Goal: Task Accomplishment & Management: Complete application form

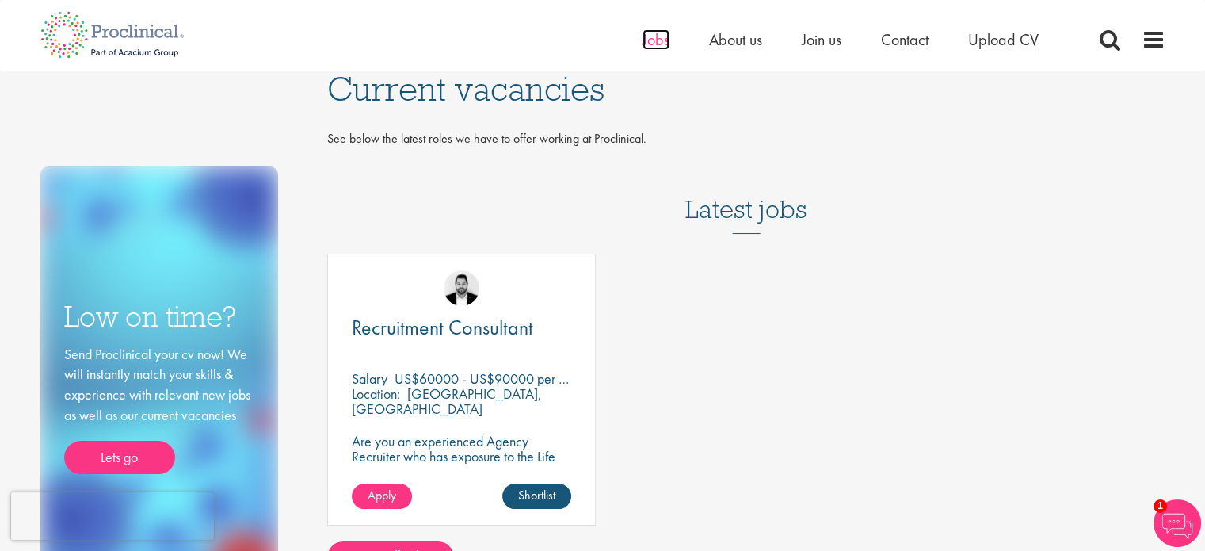
click at [649, 38] on span "Jobs" at bounding box center [655, 39] width 27 height 21
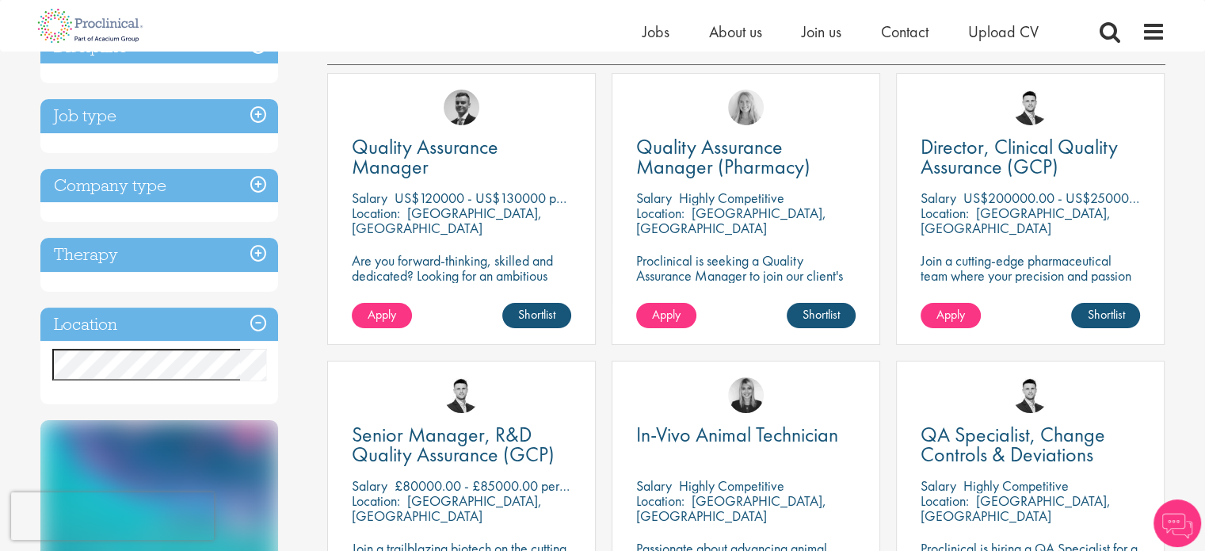
scroll to position [317, 0]
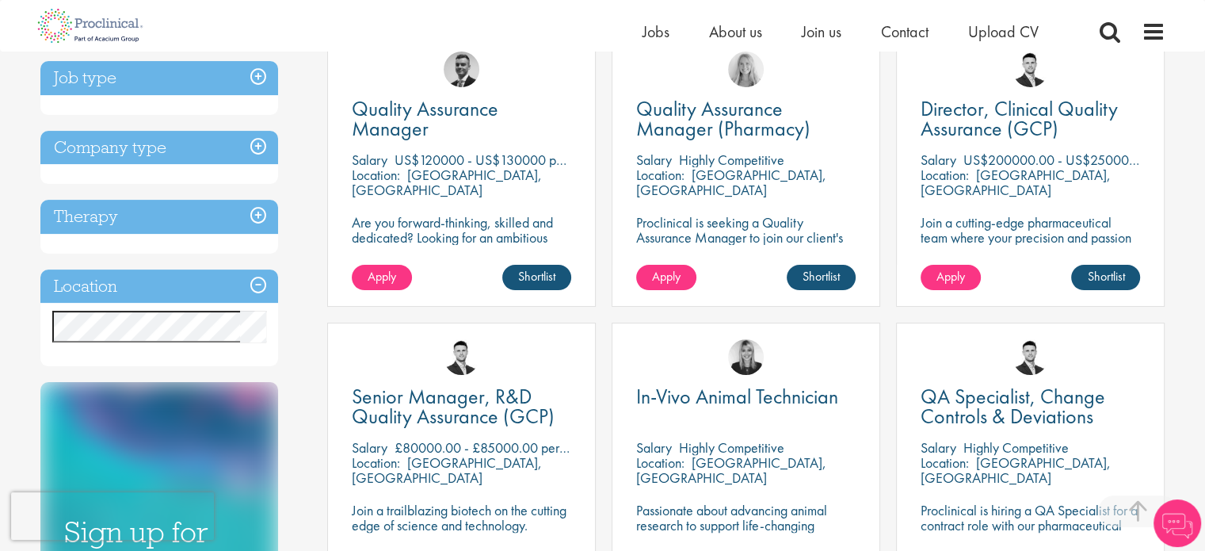
click at [257, 284] on h3 "Location" at bounding box center [159, 286] width 238 height 34
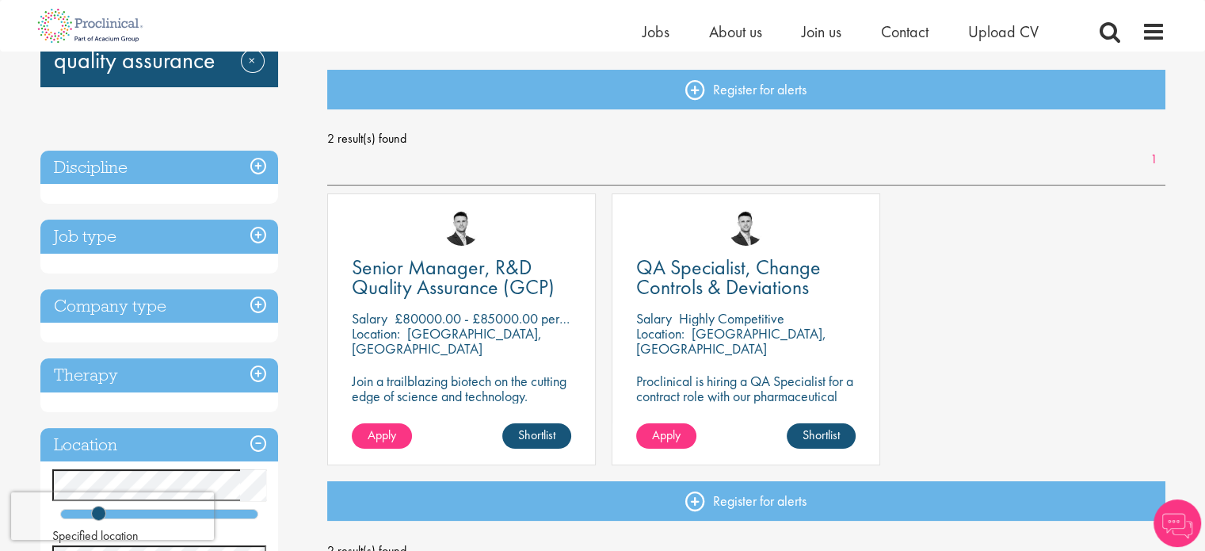
scroll to position [238, 0]
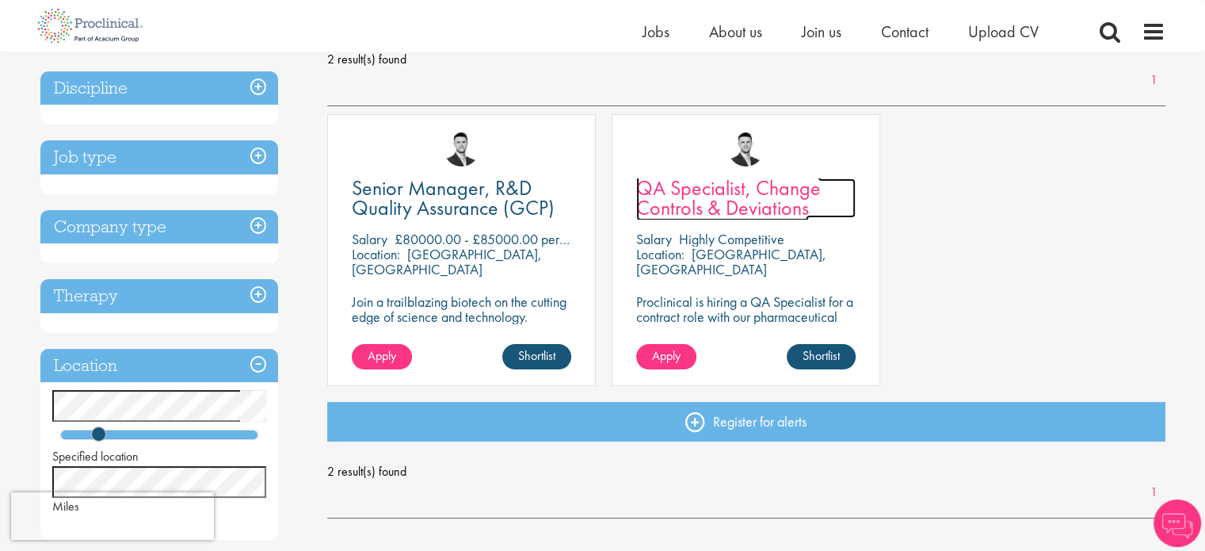
click at [709, 200] on span "QA Specialist, Change Controls & Deviations" at bounding box center [728, 197] width 185 height 47
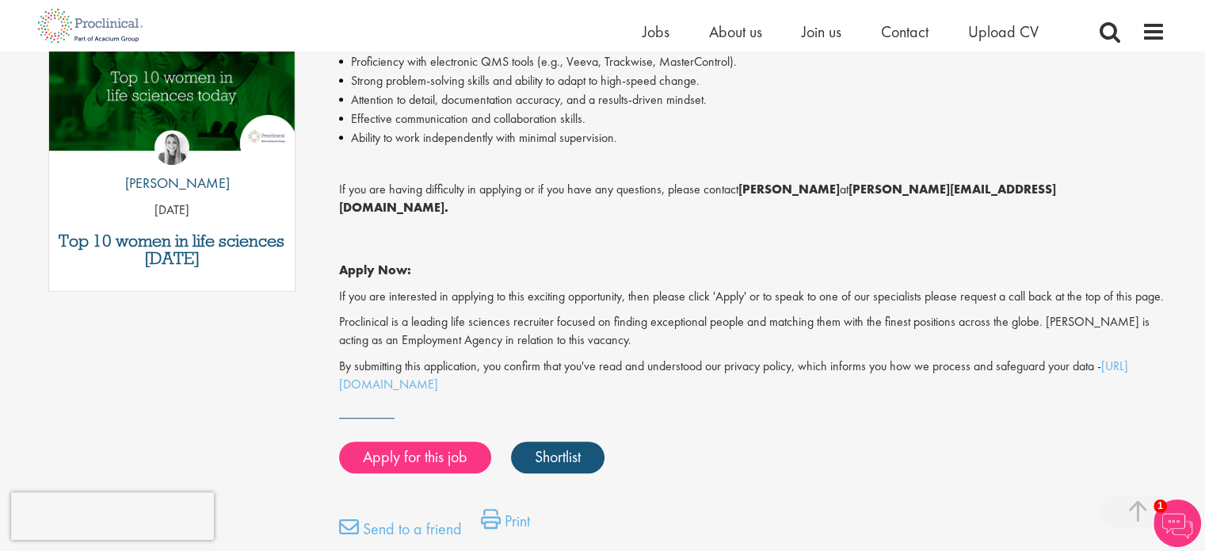
scroll to position [871, 0]
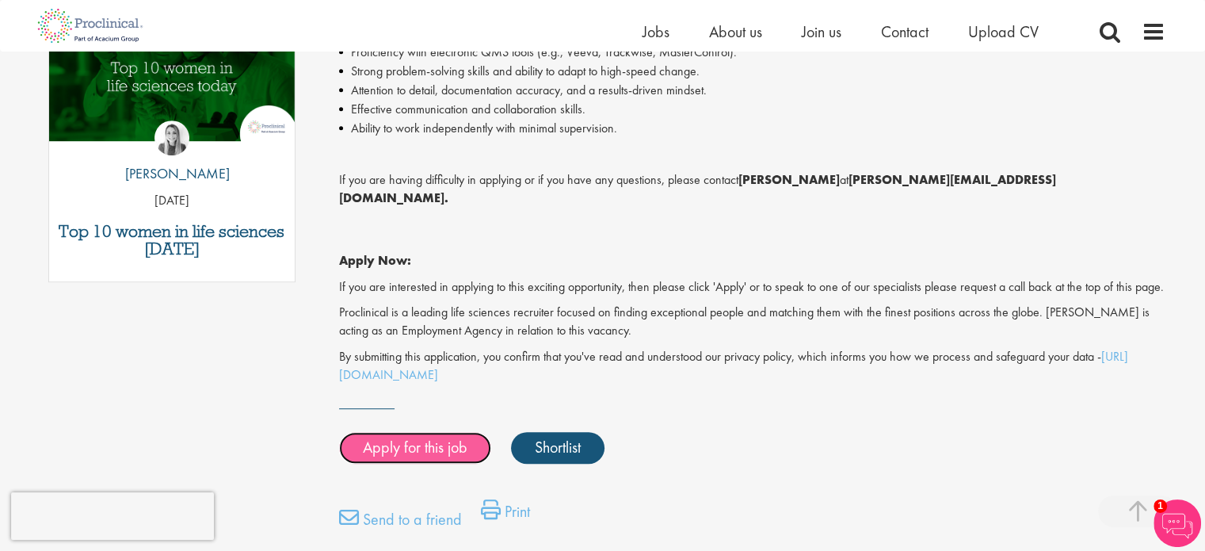
click at [387, 440] on link "Apply for this job" at bounding box center [415, 448] width 152 height 32
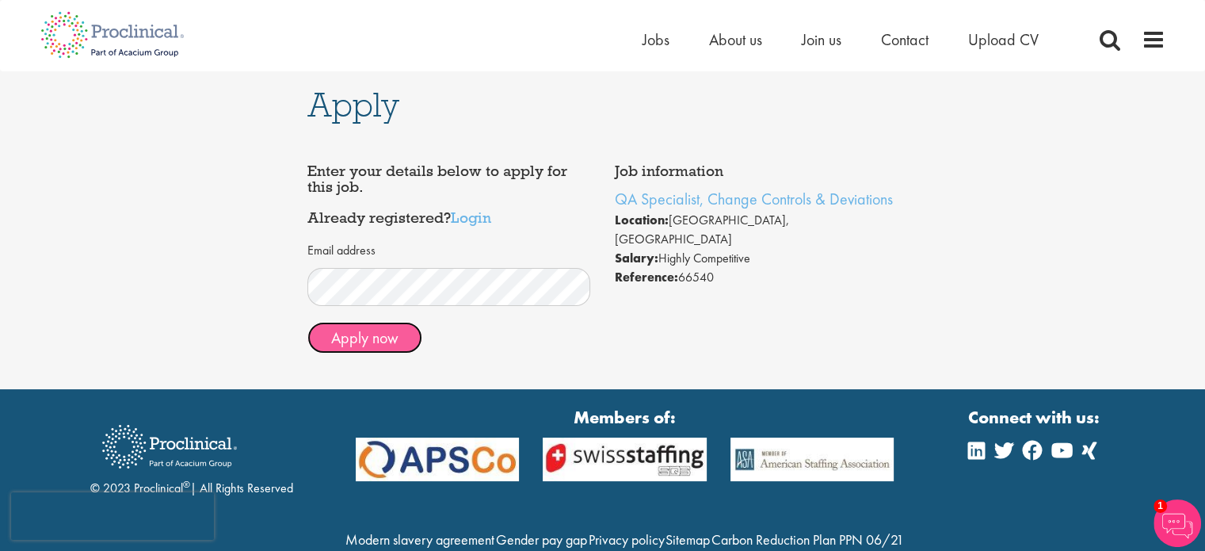
click at [391, 339] on button "Apply now" at bounding box center [364, 338] width 115 height 32
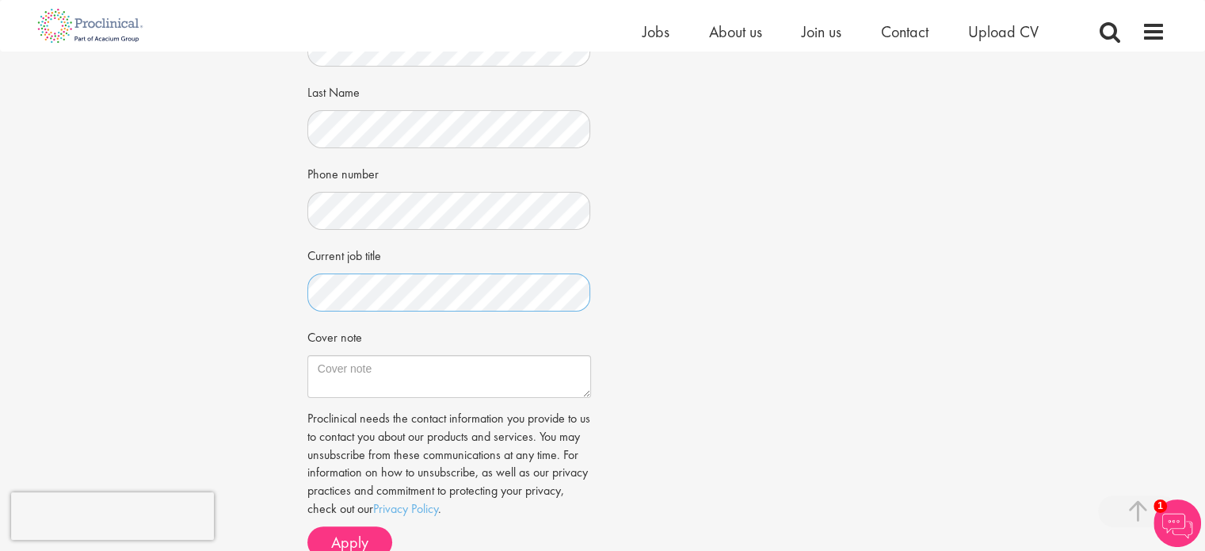
scroll to position [396, 0]
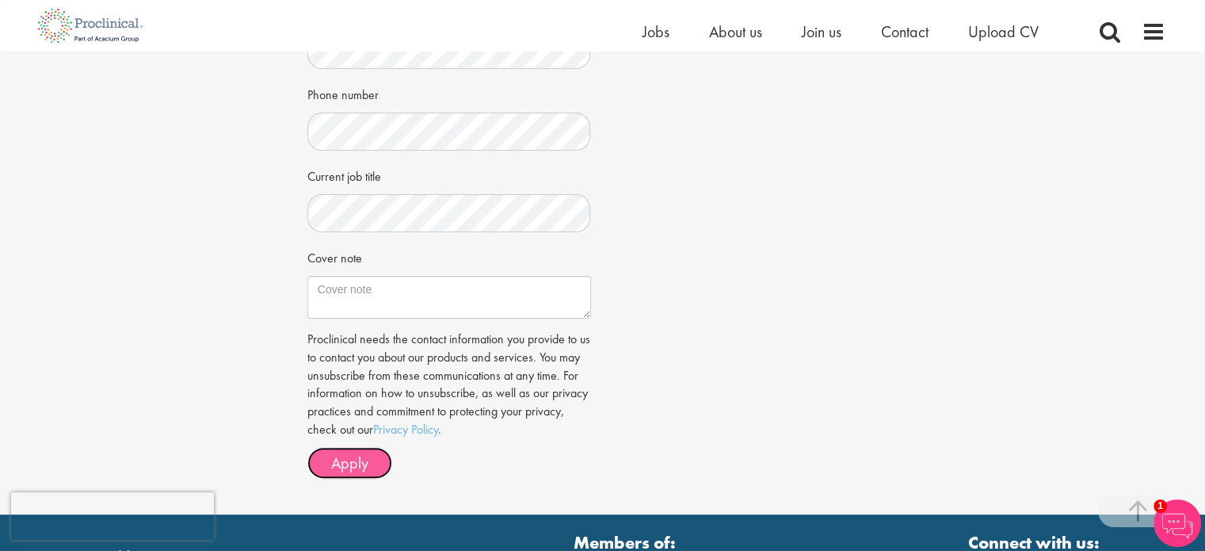
click at [367, 462] on span "Apply" at bounding box center [349, 462] width 37 height 21
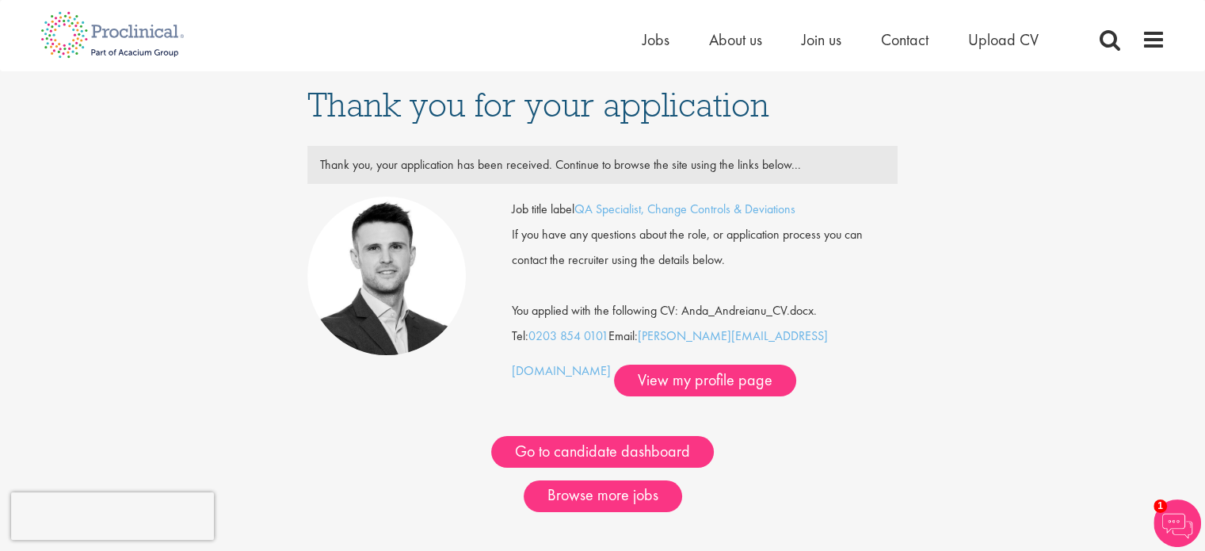
click at [222, 32] on div "Home Jobs About us Join us Contact Upload CV" at bounding box center [597, 29] width 1137 height 59
drag, startPoint x: 888, startPoint y: 208, endPoint x: 580, endPoint y: 215, distance: 308.2
click at [580, 215] on div "Job title label QA Specialist, Change Controls & Deviations" at bounding box center [705, 208] width 410 height 25
copy link "QA Specialist, Change Controls & Deviations"
drag, startPoint x: 613, startPoint y: 337, endPoint x: 532, endPoint y: 338, distance: 80.8
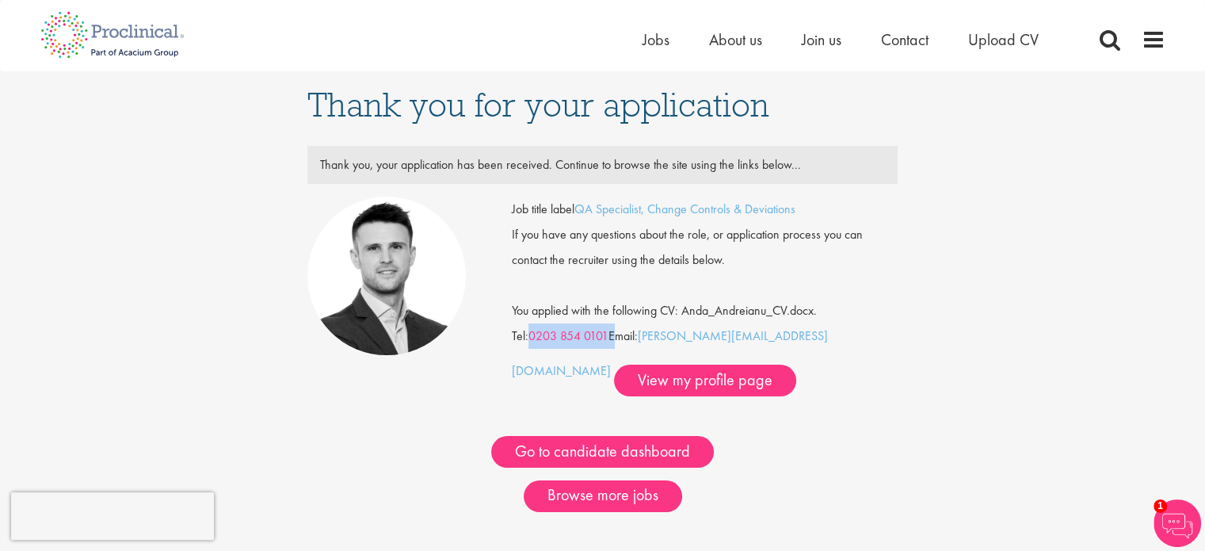
click at [532, 338] on div "Job title label QA Specialist, Change Controls & Deviations If you have any que…" at bounding box center [705, 296] width 386 height 200
copy div "0203 854 0101"
